Goal: Information Seeking & Learning: Check status

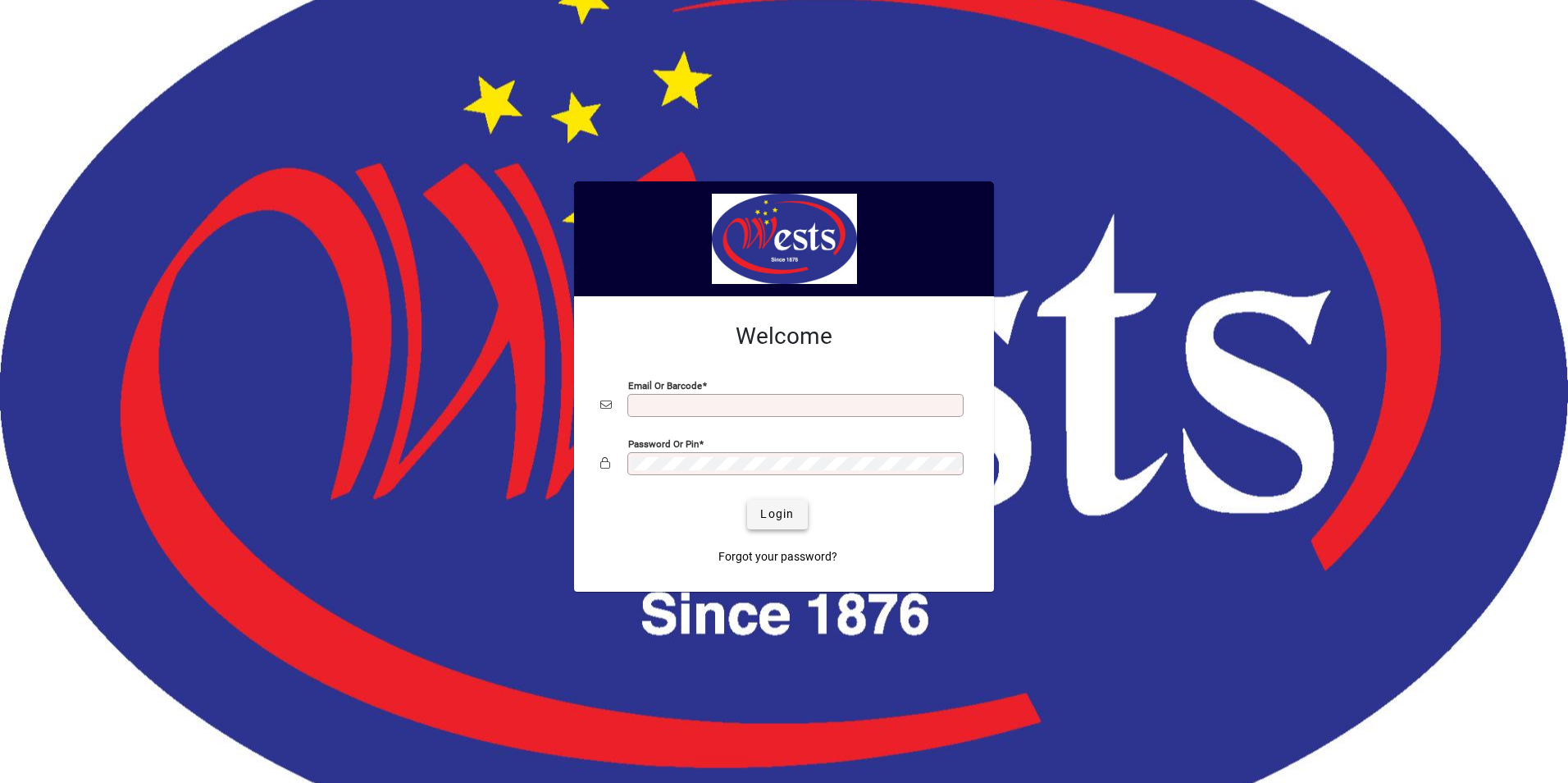
type input "**********"
click at [784, 511] on span "Login" at bounding box center [777, 514] width 33 height 18
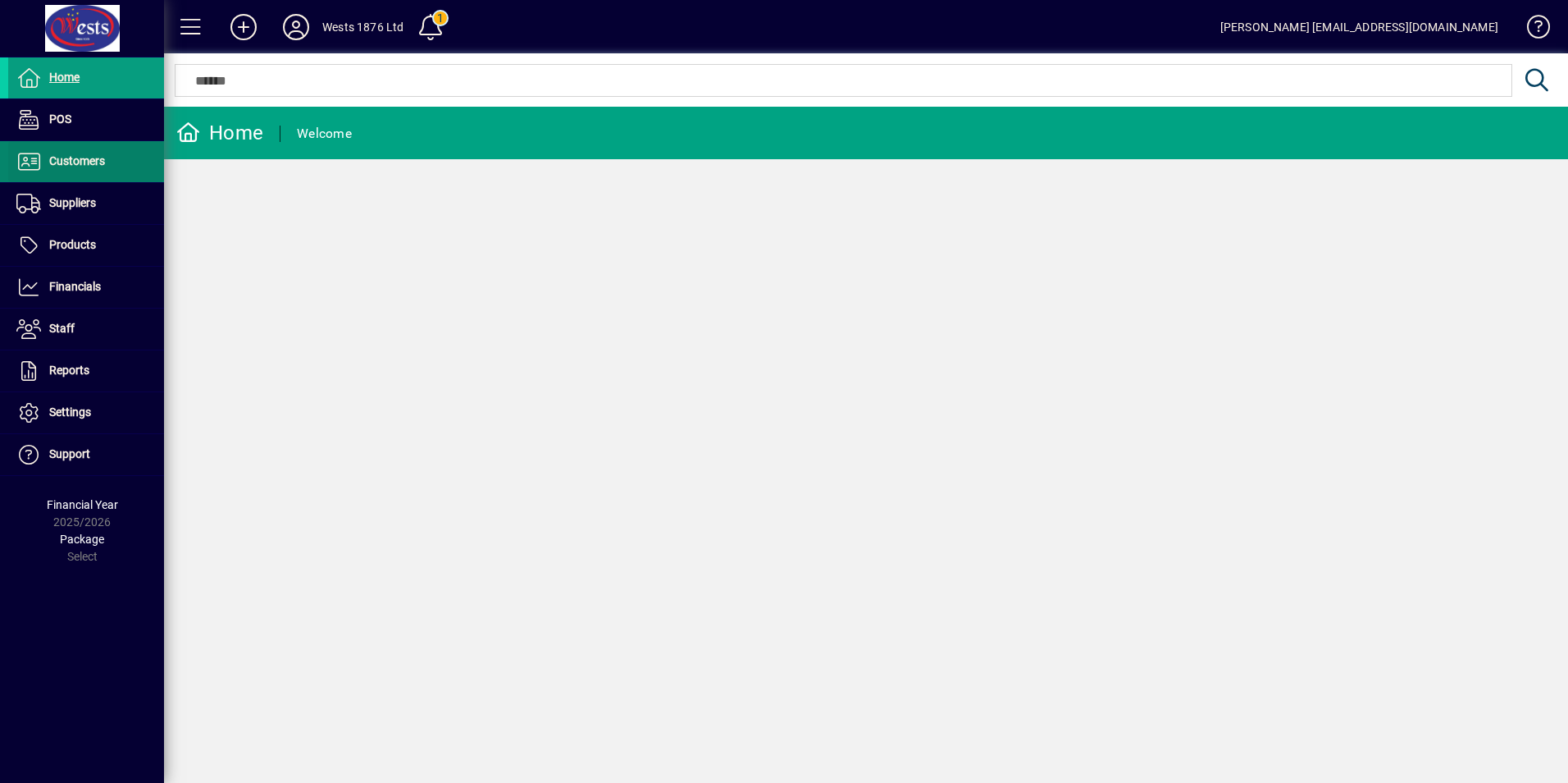
click at [92, 161] on span "Customers" at bounding box center [77, 161] width 56 height 13
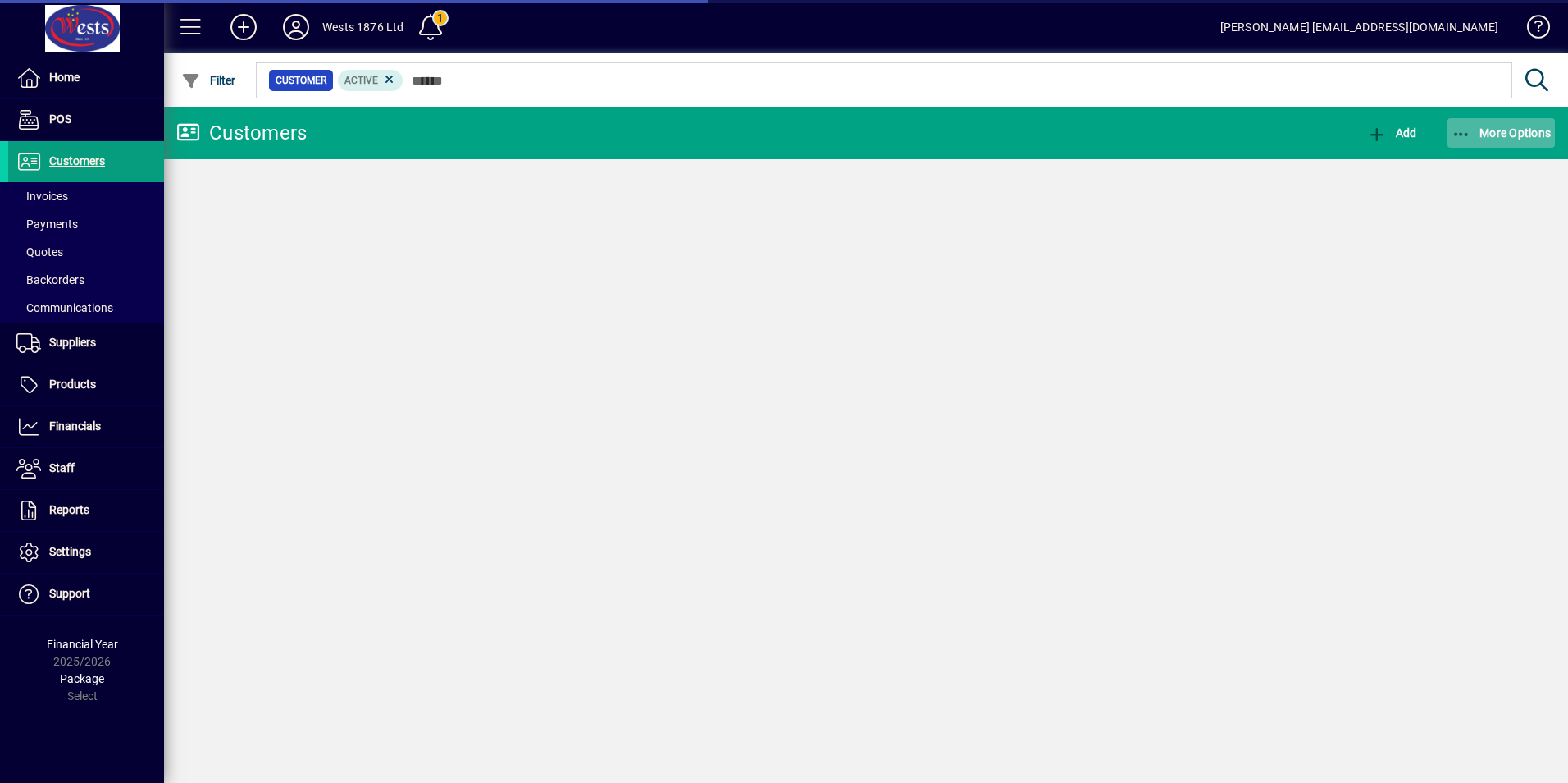
click at [1470, 137] on icon "button" at bounding box center [1462, 134] width 20 height 17
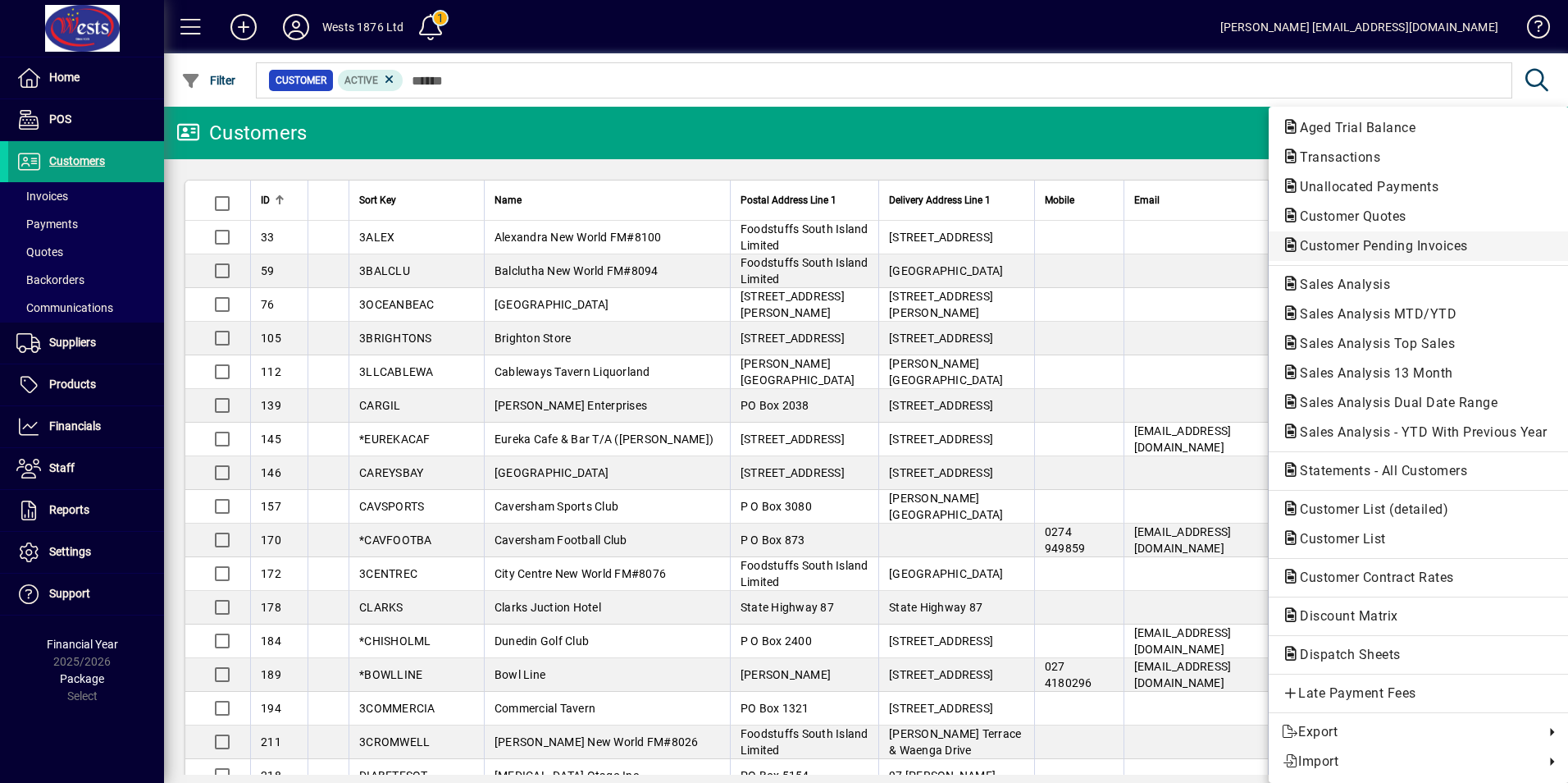
click at [1391, 247] on span "Customer Pending Invoices" at bounding box center [1378, 245] width 194 height 16
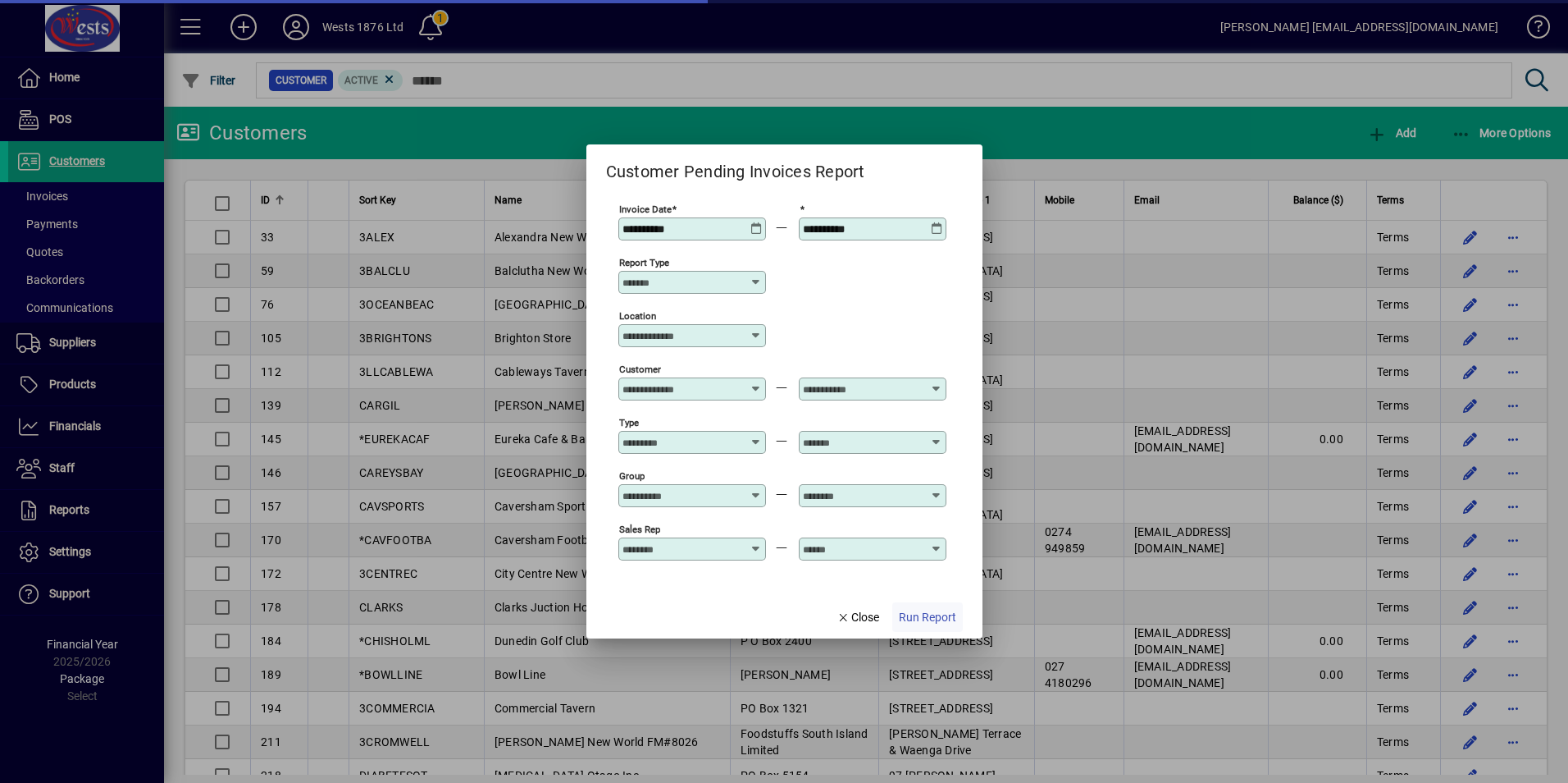
click at [923, 611] on span "Run Report" at bounding box center [927, 617] width 57 height 18
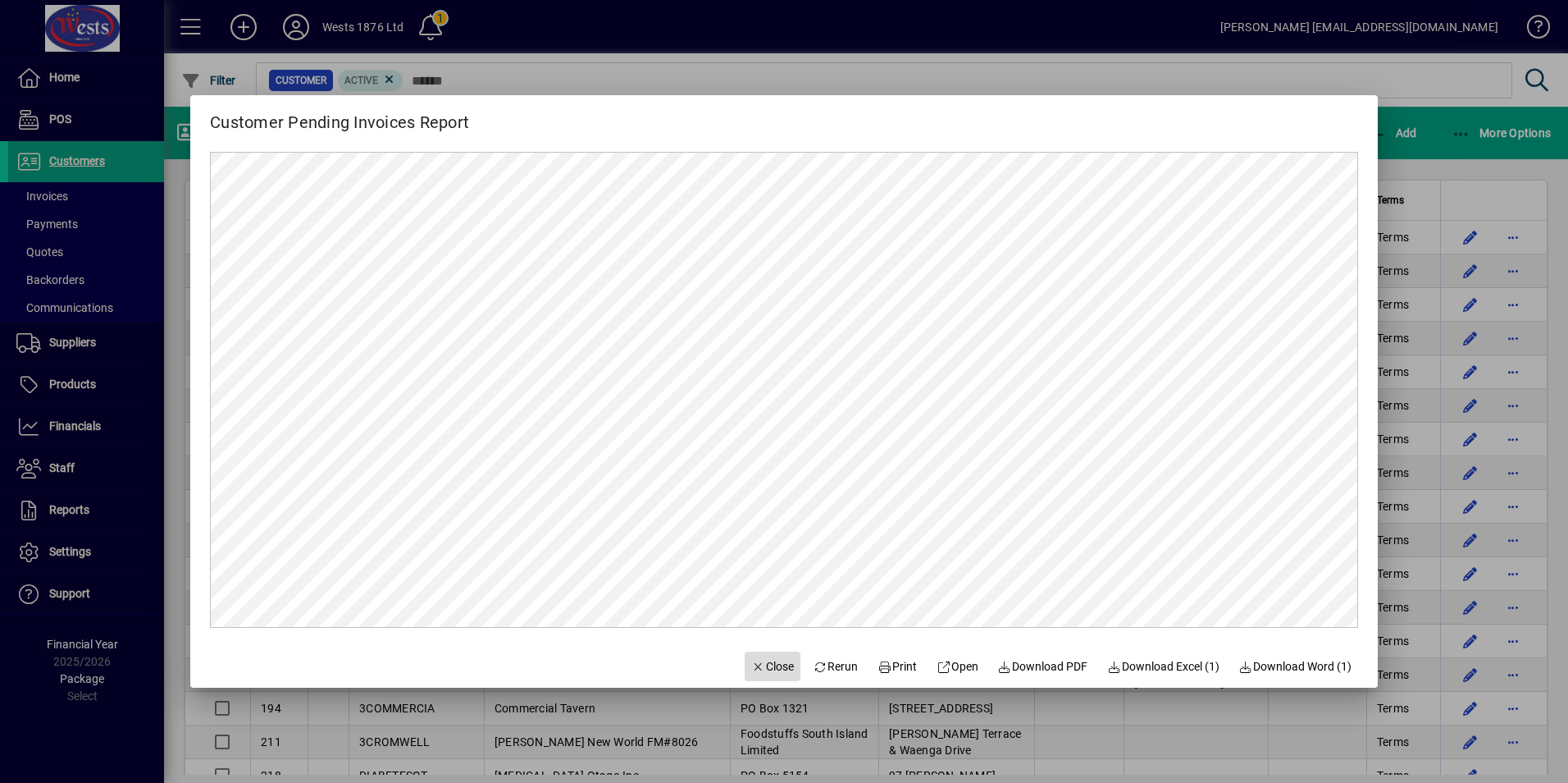
click at [765, 660] on span "Close" at bounding box center [772, 666] width 43 height 18
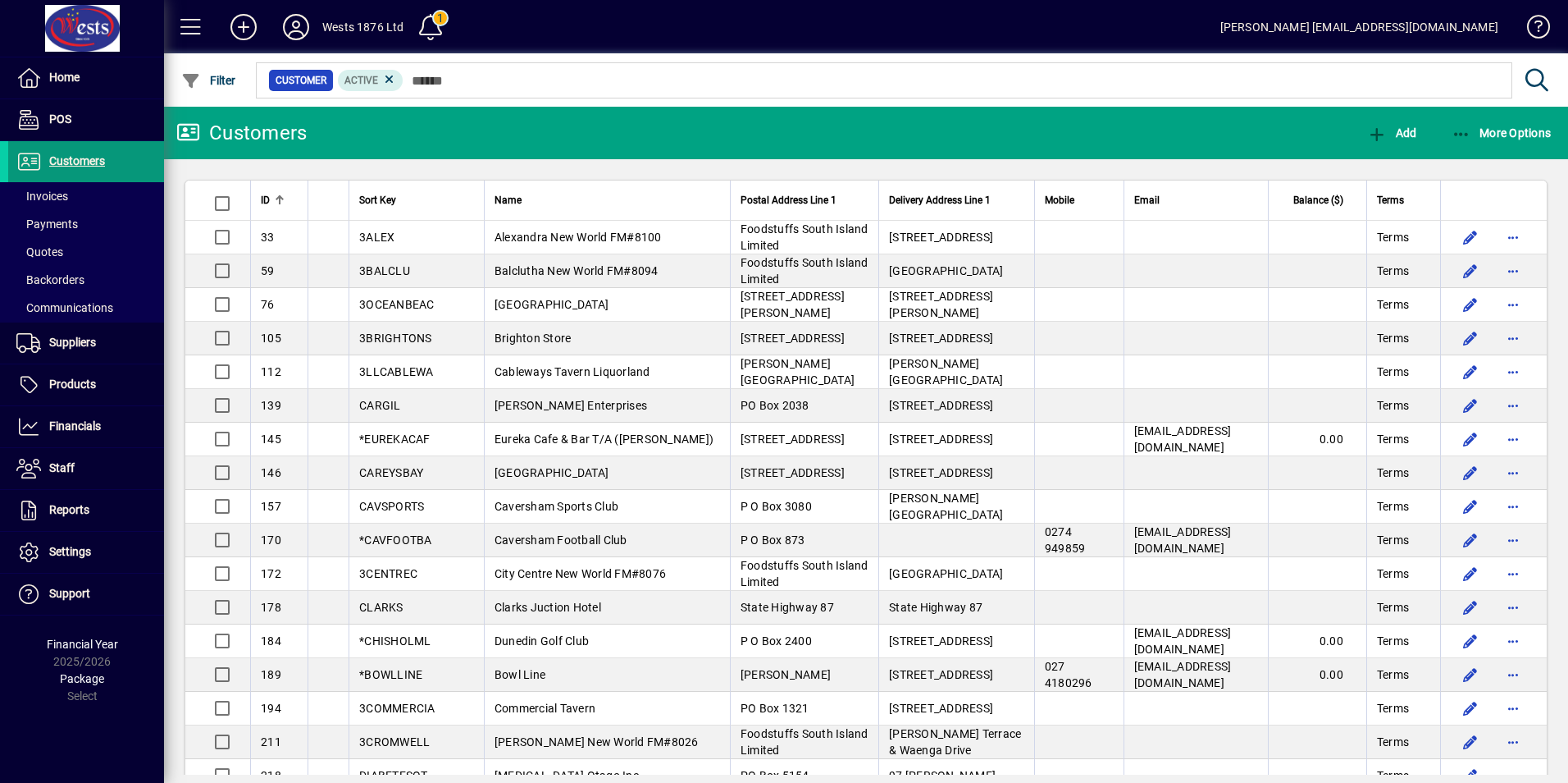
drag, startPoint x: 81, startPoint y: 169, endPoint x: 87, endPoint y: 160, distance: 10.8
click at [81, 169] on span "Customers" at bounding box center [56, 161] width 97 height 19
click at [64, 336] on span "Suppliers" at bounding box center [72, 342] width 47 height 13
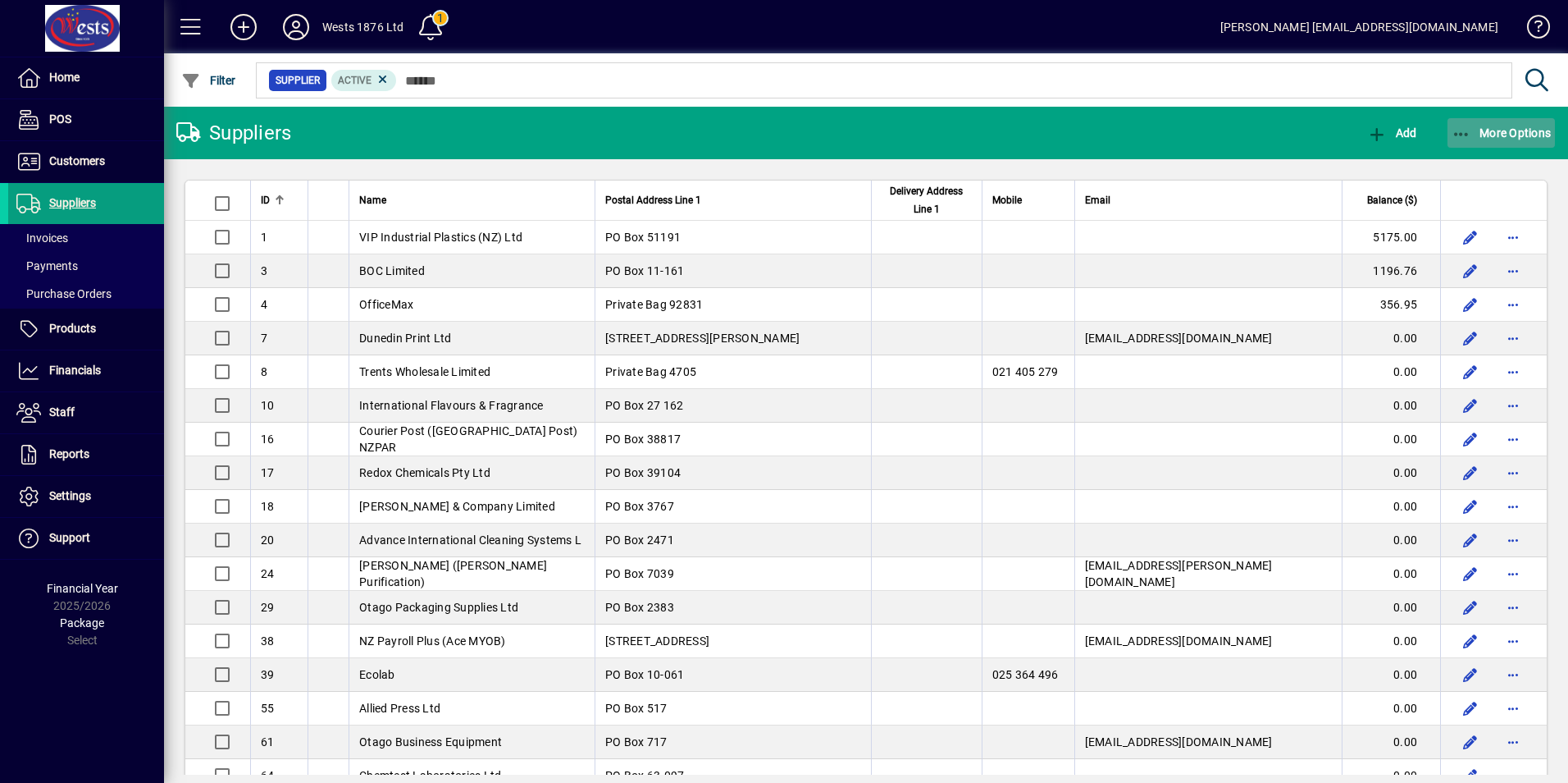
click at [1461, 127] on icon "button" at bounding box center [1462, 134] width 20 height 17
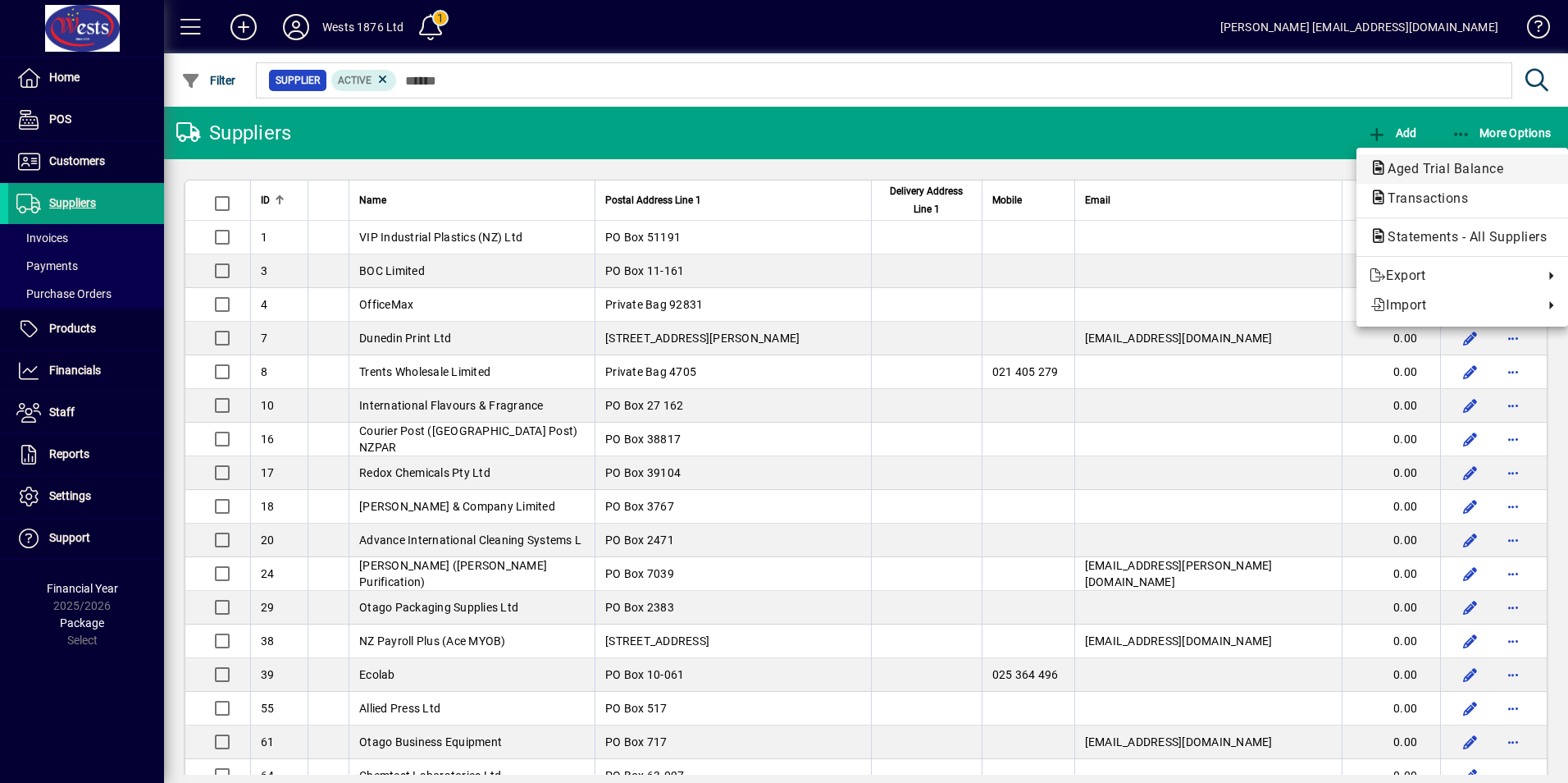
click at [1453, 172] on span "Aged Trial Balance" at bounding box center [1439, 168] width 142 height 16
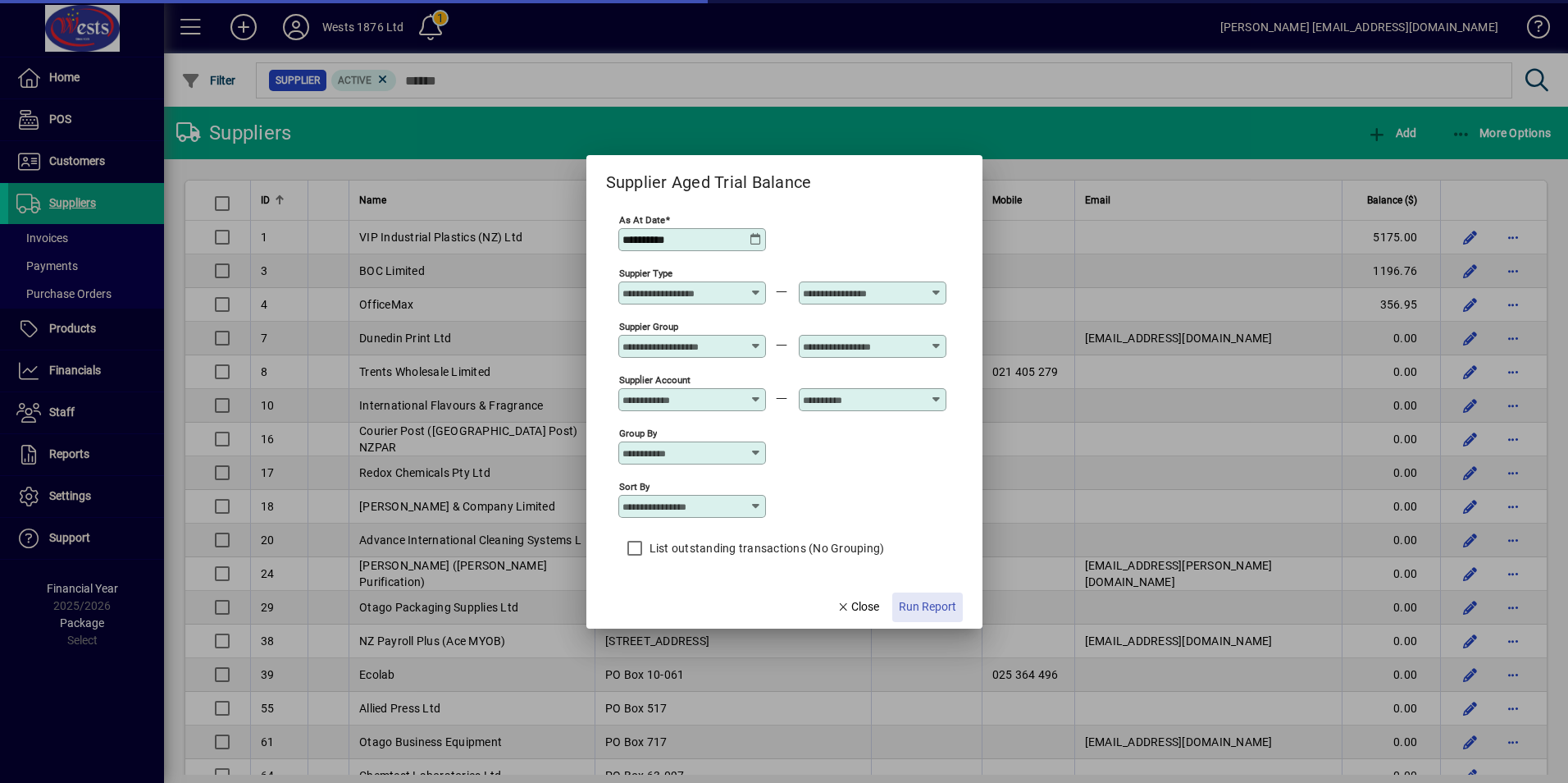
click at [938, 592] on span "button" at bounding box center [927, 607] width 70 height 40
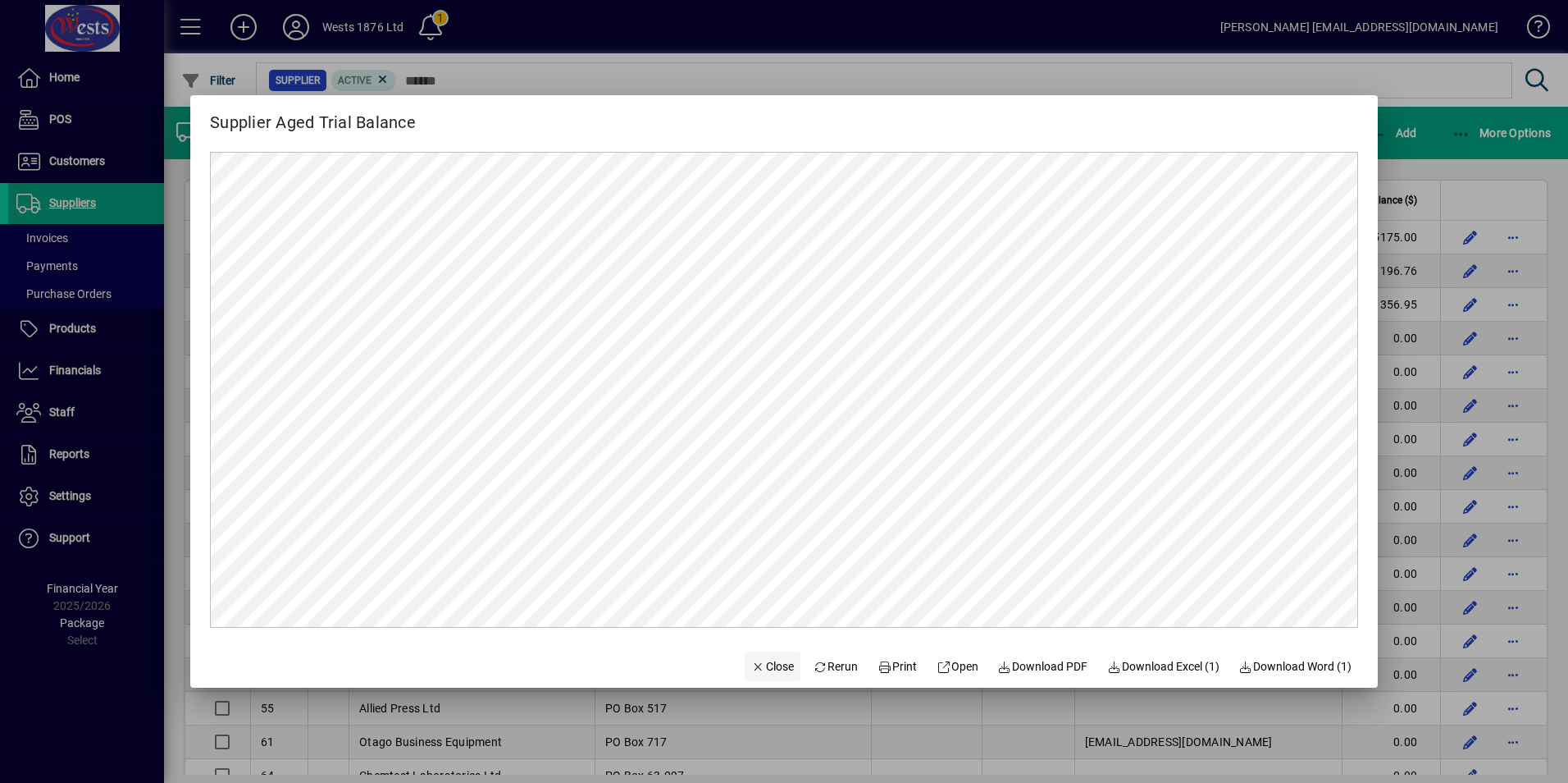
click at [751, 660] on span "Close" at bounding box center [772, 666] width 43 height 18
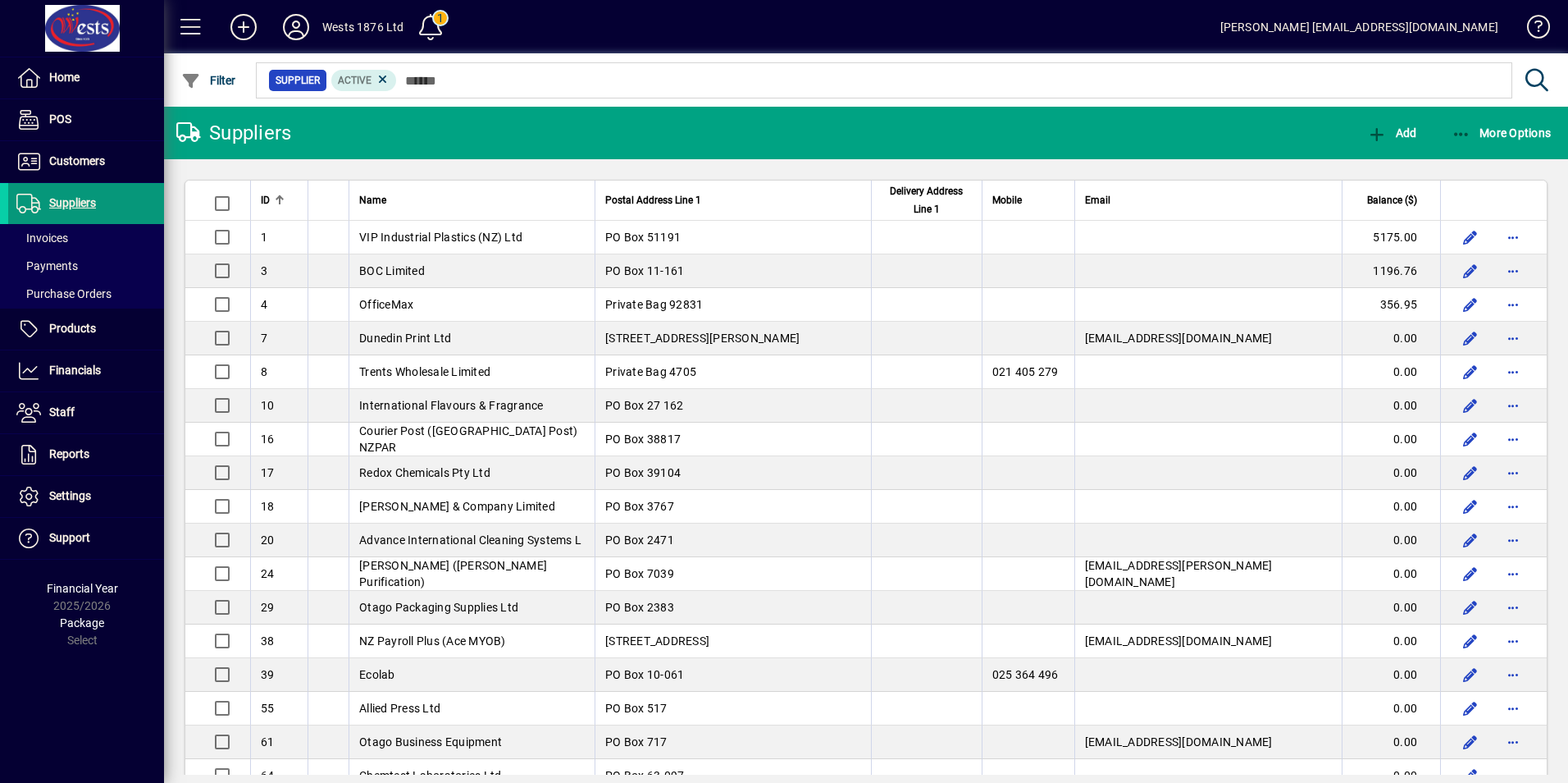
click at [95, 191] on span at bounding box center [86, 204] width 155 height 40
click at [609, 402] on span "PO Box 27 162" at bounding box center [644, 405] width 78 height 13
click at [605, 403] on div "Suppliers Add More Options ID Name Postal Address Line 1 Delivery Address Line …" at bounding box center [865, 444] width 1403 height 676
click at [605, 404] on div "Suppliers Add More Options ID Name Postal Address Line 1 Delivery Address Line …" at bounding box center [865, 444] width 1403 height 676
